Goal: Information Seeking & Learning: Learn about a topic

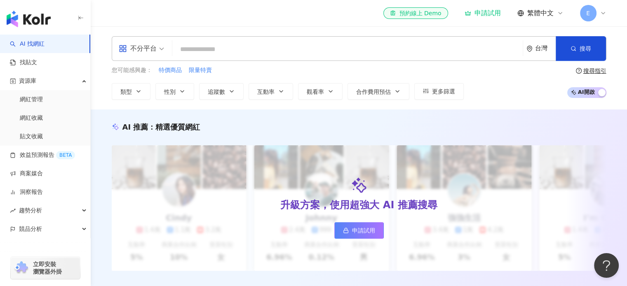
click at [234, 48] on input "search" at bounding box center [348, 50] width 344 height 16
click at [120, 86] on button "類型" at bounding box center [131, 91] width 39 height 16
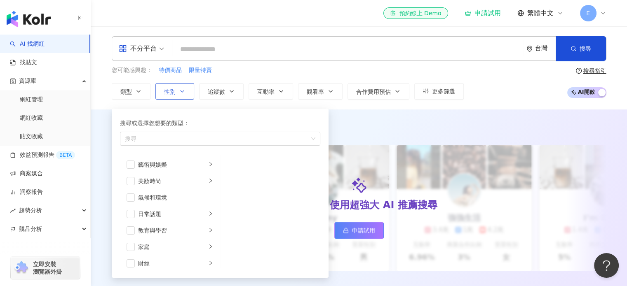
click at [181, 89] on icon "button" at bounding box center [182, 91] width 7 height 7
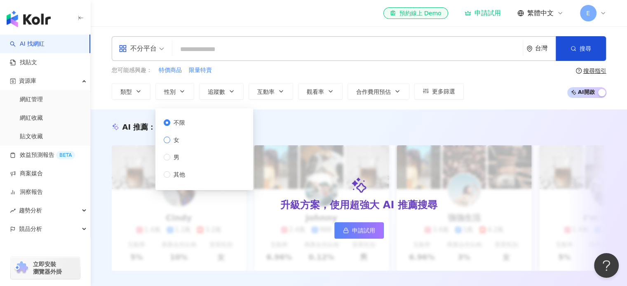
click at [170, 137] on span "女" at bounding box center [176, 140] width 12 height 9
click at [211, 94] on span "追蹤數" at bounding box center [216, 92] width 17 height 7
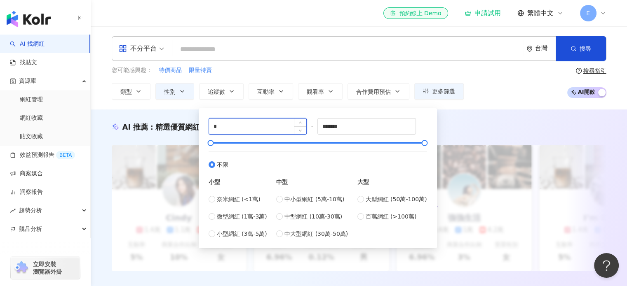
click at [245, 122] on input "*" at bounding box center [258, 127] width 98 height 16
drag, startPoint x: 358, startPoint y: 127, endPoint x: 269, endPoint y: 122, distance: 89.1
click at [269, 122] on div "* - ******* 不限 小型 奈米網紅 (<1萬) 微型網紅 (1萬-3萬) 小型網紅 (3萬-5萬) 中型 中小型網紅 (5萬-10萬) 中型網紅 (…" at bounding box center [318, 178] width 218 height 120
click at [272, 122] on input "*" at bounding box center [258, 127] width 98 height 16
drag, startPoint x: 349, startPoint y: 128, endPoint x: 269, endPoint y: 126, distance: 80.8
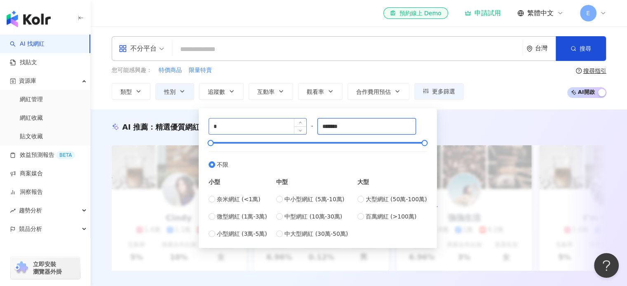
click at [285, 130] on div "* - ******* 不限 小型 奈米網紅 (<1萬) 微型網紅 (1萬-3萬) 小型網紅 (3萬-5萬) 中型 中小型網紅 (5萬-10萬) 中型網紅 (…" at bounding box center [318, 178] width 218 height 120
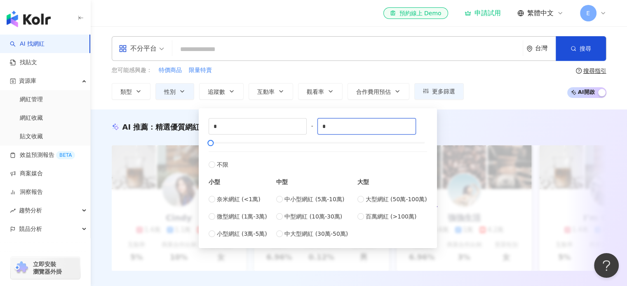
type input "*"
click at [176, 101] on div "不分平台 台灣 搜尋 您可能感興趣： 特價商品 限量特賣 類型 性別 追蹤數 互動率 觀看率 合作費用預估 更多篩選 不限 女 男 其他 * - * 不限 小…" at bounding box center [359, 67] width 536 height 83
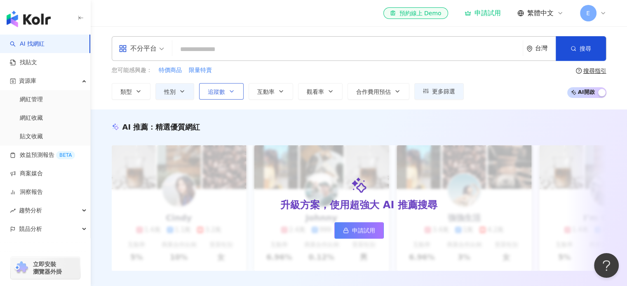
click at [216, 94] on span "追蹤數" at bounding box center [216, 92] width 17 height 7
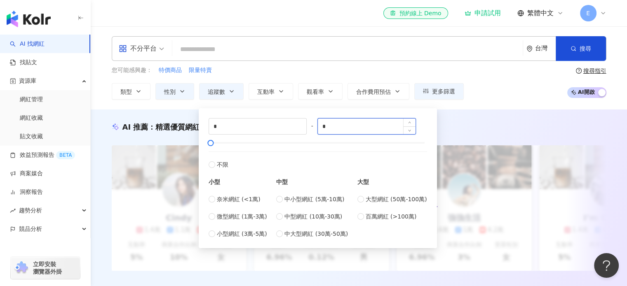
click at [335, 129] on input "*" at bounding box center [367, 127] width 98 height 16
click at [217, 197] on span "奈米網紅 (<1萬)" at bounding box center [239, 199] width 44 height 9
type input "****"
click at [190, 115] on div "AI 推薦 ： 精選優質網紅 升級方案，使用超強大 AI 推薦搜尋 申請試用 Cindy 1.4萬 1.1萬 3.2萬 互動率 5% 商業合作比例 10% 受…" at bounding box center [359, 205] width 536 height 191
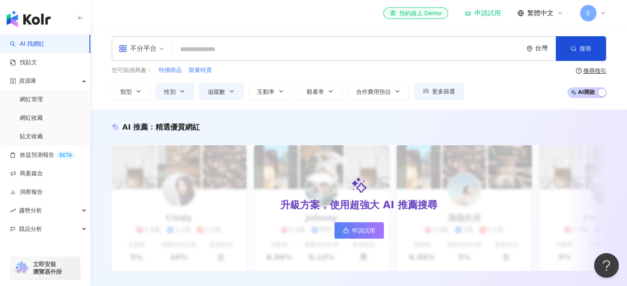
click at [224, 53] on input "search" at bounding box center [348, 50] width 344 height 16
click at [289, 93] on button "互動率" at bounding box center [270, 91] width 45 height 16
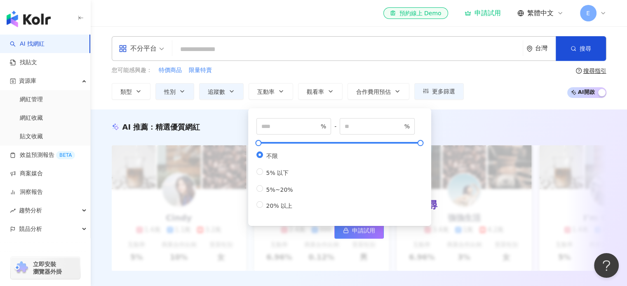
click at [299, 57] on div "不分平台 台灣 搜尋" at bounding box center [359, 48] width 495 height 25
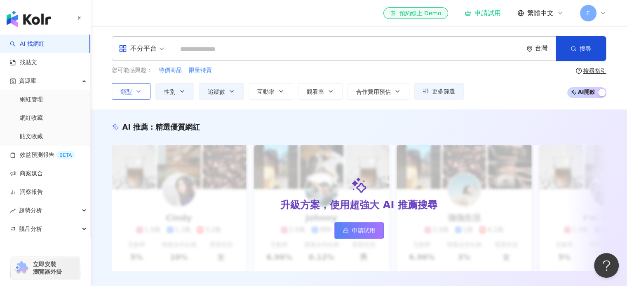
click at [139, 90] on icon "button" at bounding box center [138, 91] width 7 height 7
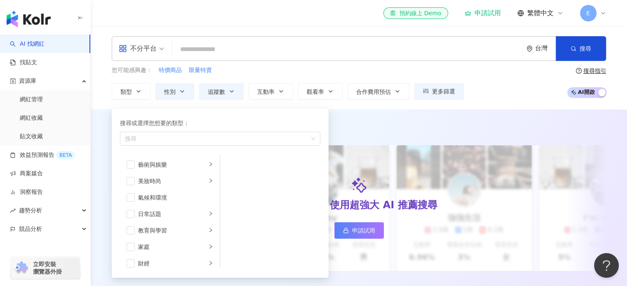
click at [267, 69] on div "您可能感興趣： 特價商品 限量特賣" at bounding box center [288, 70] width 352 height 9
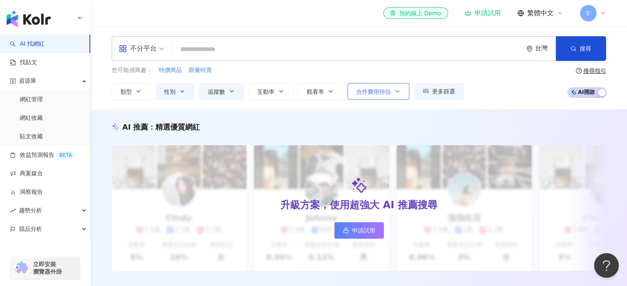
click at [378, 89] on span "合作費用預估" at bounding box center [373, 92] width 35 height 7
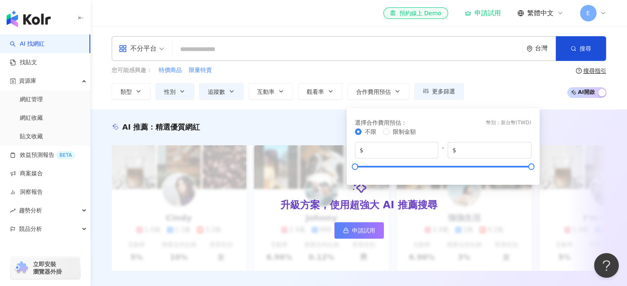
click at [336, 73] on div "您可能感興趣： 特價商品 限量特賣" at bounding box center [288, 70] width 352 height 9
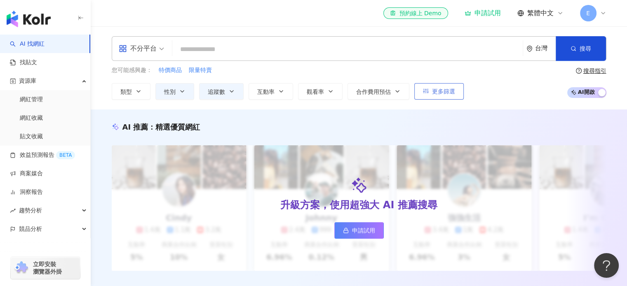
click at [426, 85] on button "更多篩選" at bounding box center [438, 91] width 49 height 16
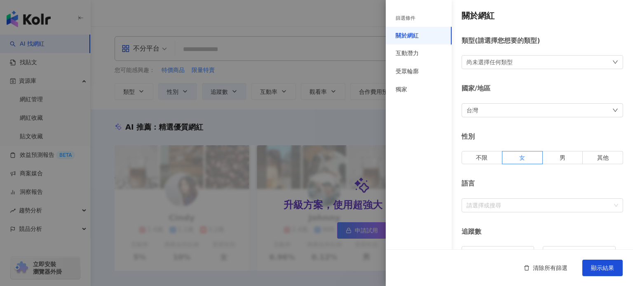
click at [349, 76] on div at bounding box center [316, 143] width 633 height 286
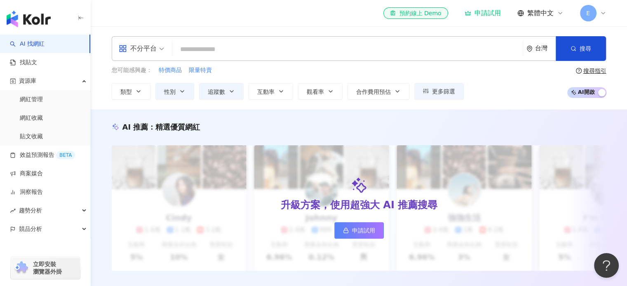
click at [187, 49] on input "search" at bounding box center [348, 50] width 344 height 16
type input "*"
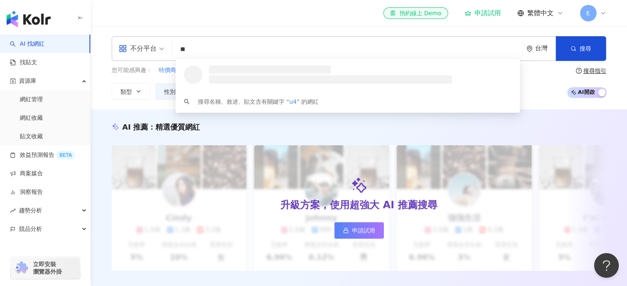
type input "*"
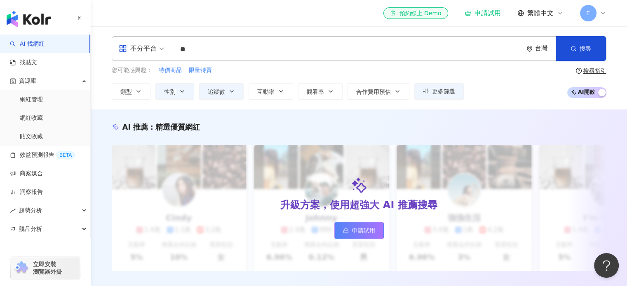
type input "*"
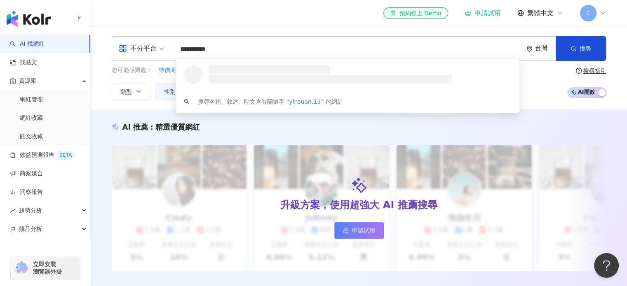
type input "**********"
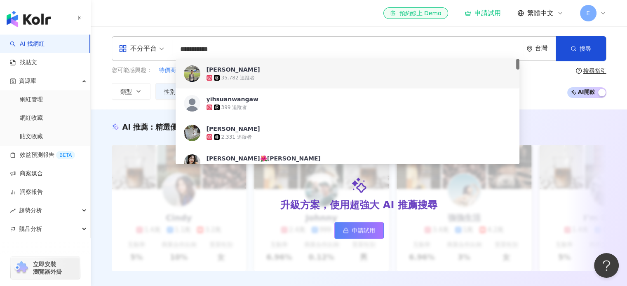
drag, startPoint x: 251, startPoint y: 47, endPoint x: 169, endPoint y: 49, distance: 81.6
click at [169, 49] on div "**********" at bounding box center [359, 48] width 495 height 25
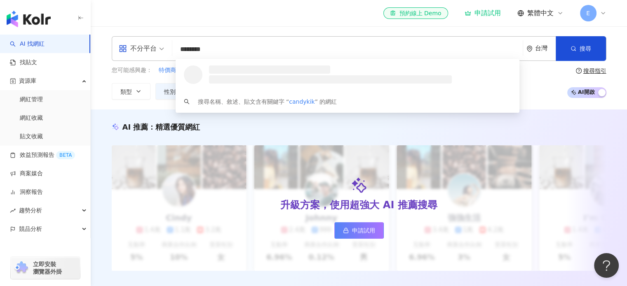
type input "*********"
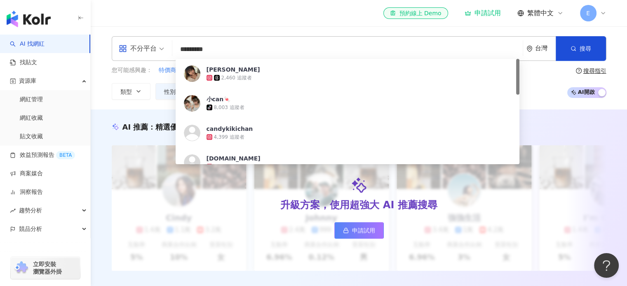
drag, startPoint x: 227, startPoint y: 49, endPoint x: 157, endPoint y: 49, distance: 70.1
click at [157, 49] on div "不分平台 ********* 台灣 搜尋 3b49d2fb-a7e8-485a-a225-b84ccecfc406 [PERSON_NAME] 2,460 追…" at bounding box center [359, 48] width 495 height 25
